Goal: Information Seeking & Learning: Learn about a topic

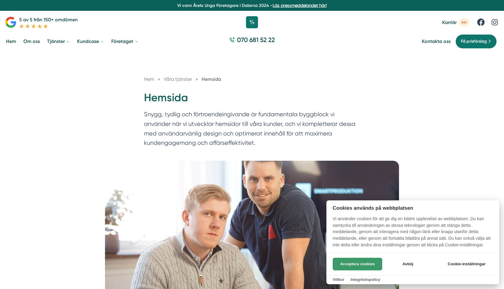
click at [362, 264] on button "Acceptera cookies" at bounding box center [358, 264] width 50 height 13
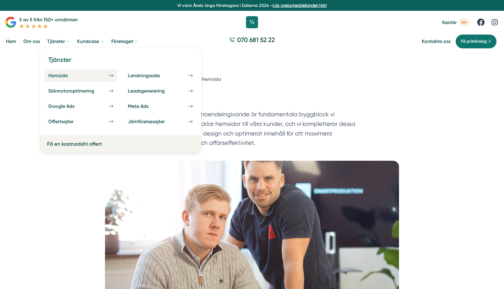
click at [65, 77] on div "Hemsida" at bounding box center [65, 76] width 34 height 6
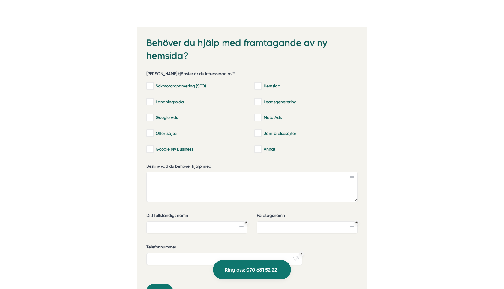
scroll to position [1694, 0]
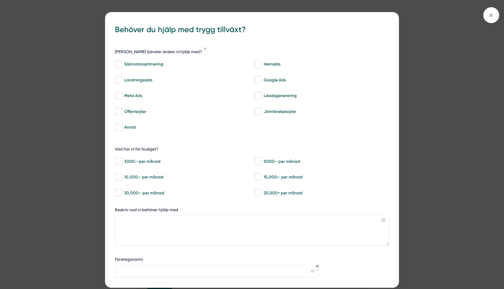
click at [489, 5] on div "bbc9b822-b2c6-488a-ab3e-9a2d59e49c7c Behöver du hjälp med trygg tillväxt? Vilka…" at bounding box center [252, 144] width 504 height 289
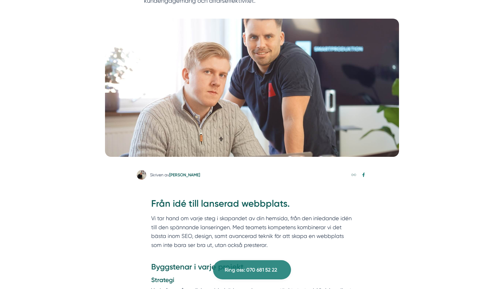
scroll to position [0, 0]
